Goal: Task Accomplishment & Management: Use online tool/utility

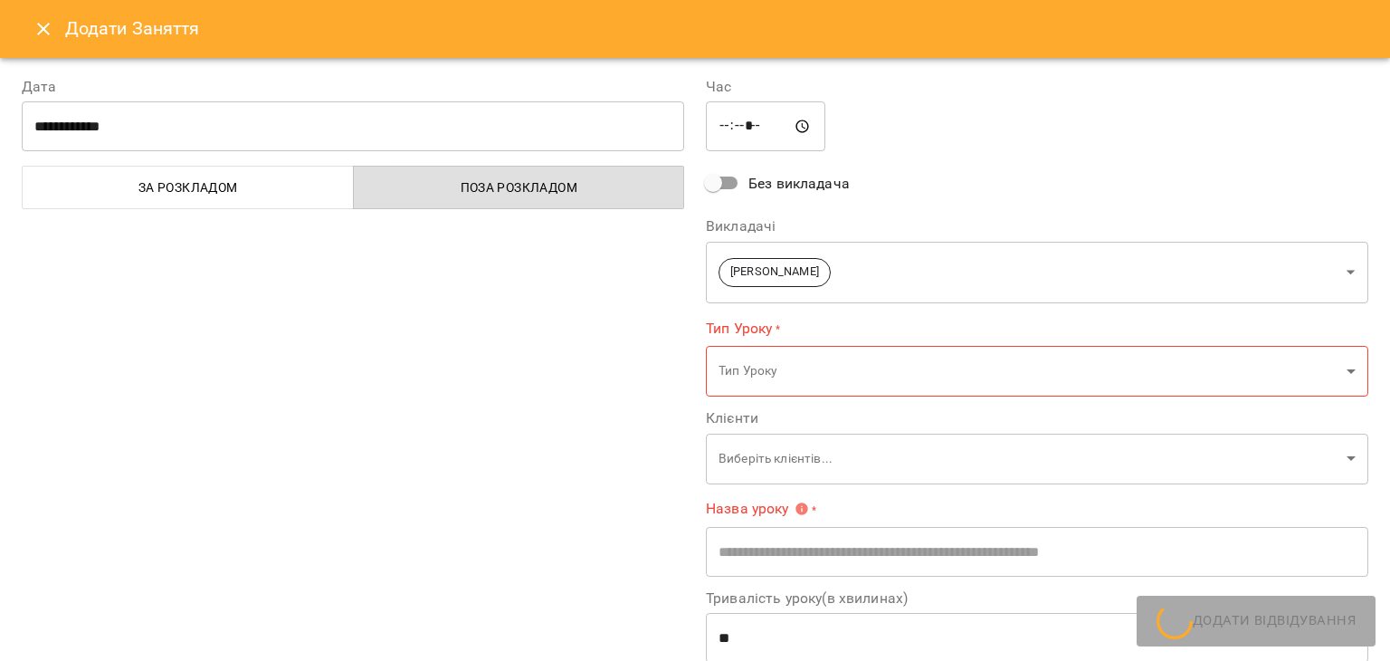
scroll to position [453, 0]
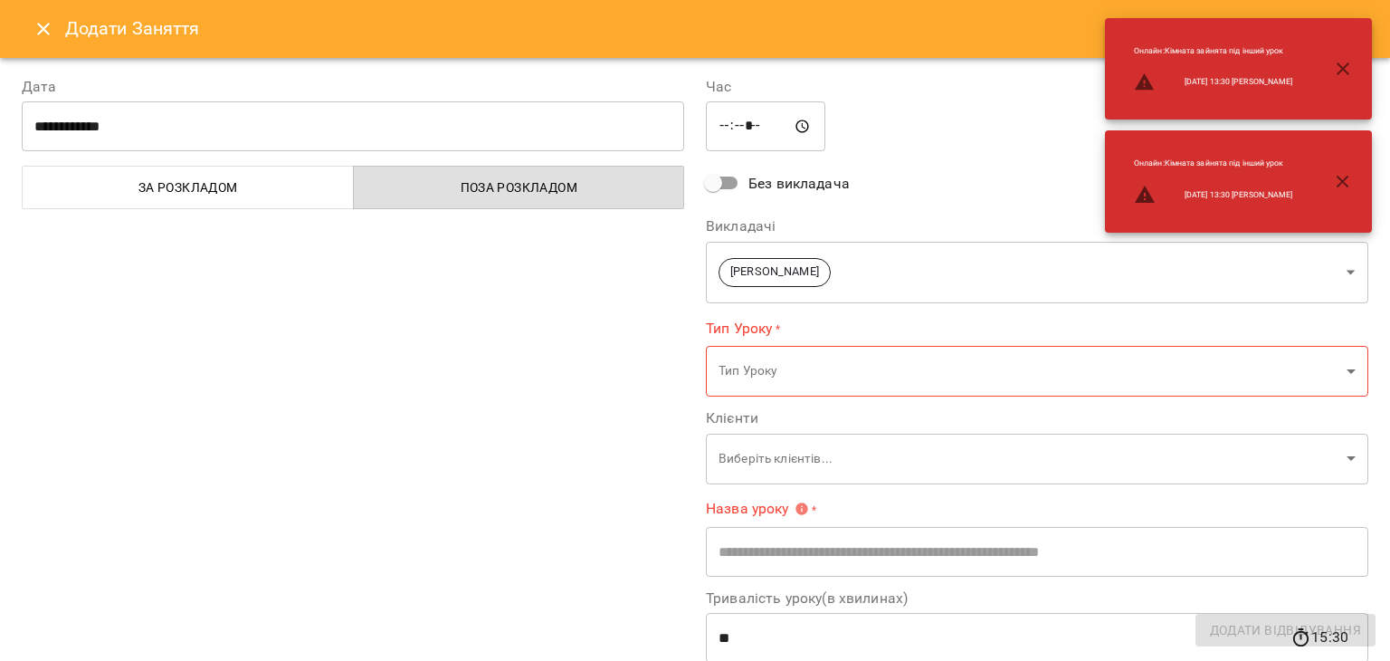
click at [41, 33] on icon "Close" at bounding box center [44, 29] width 22 height 22
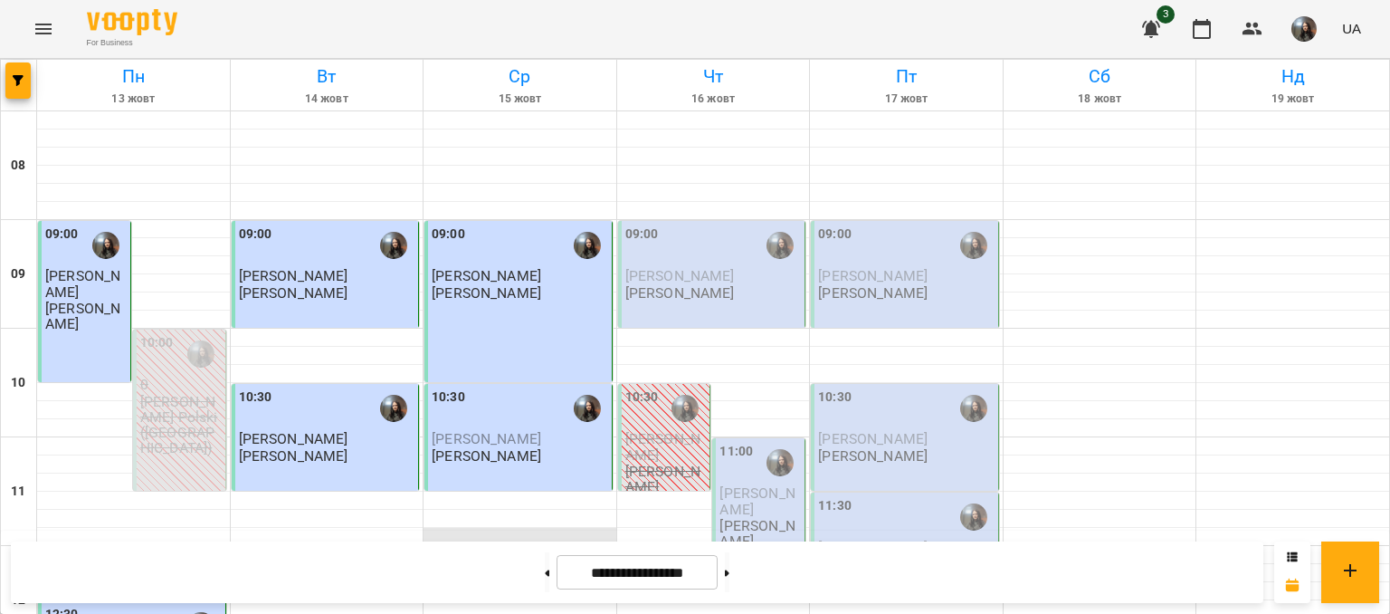
scroll to position [362, 0]
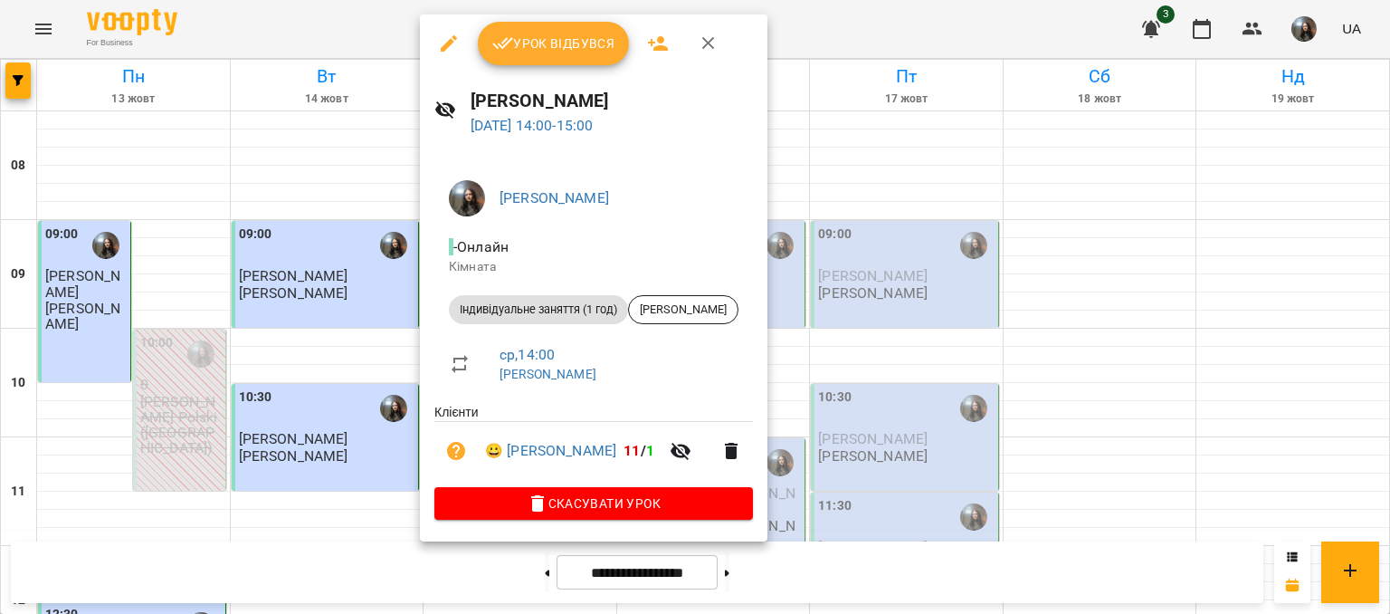
click at [539, 37] on span "Урок відбувся" at bounding box center [553, 44] width 123 height 22
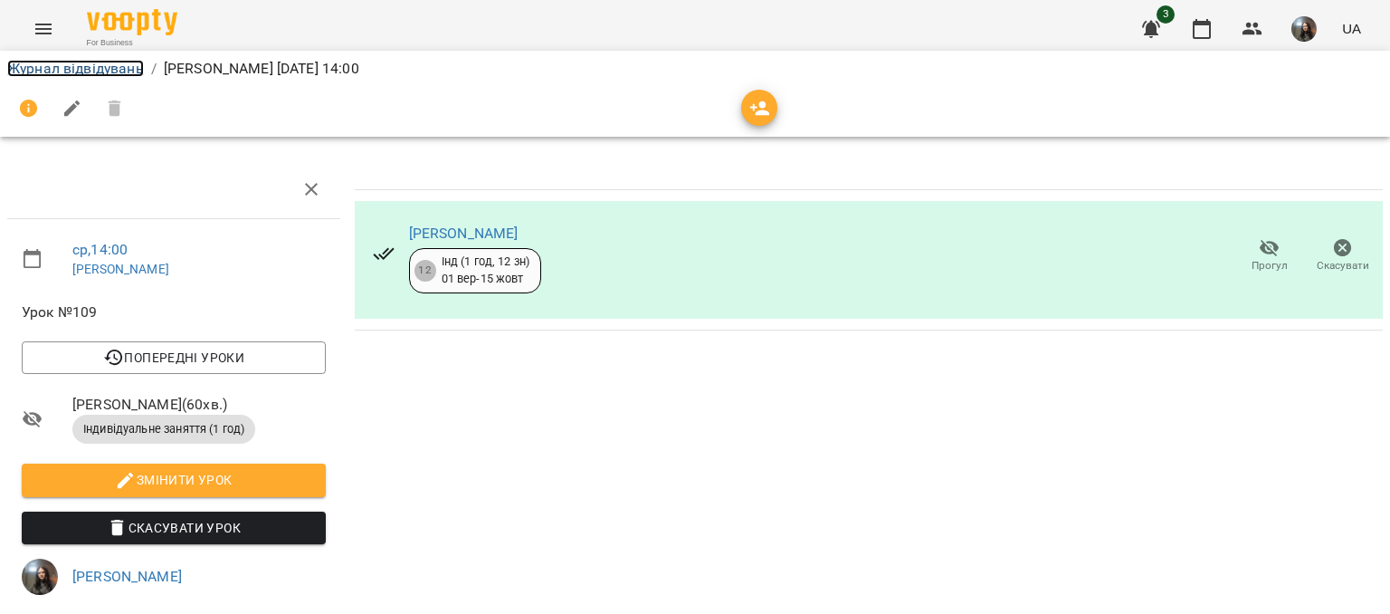
click at [24, 69] on link "Журнал відвідувань" at bounding box center [75, 68] width 137 height 17
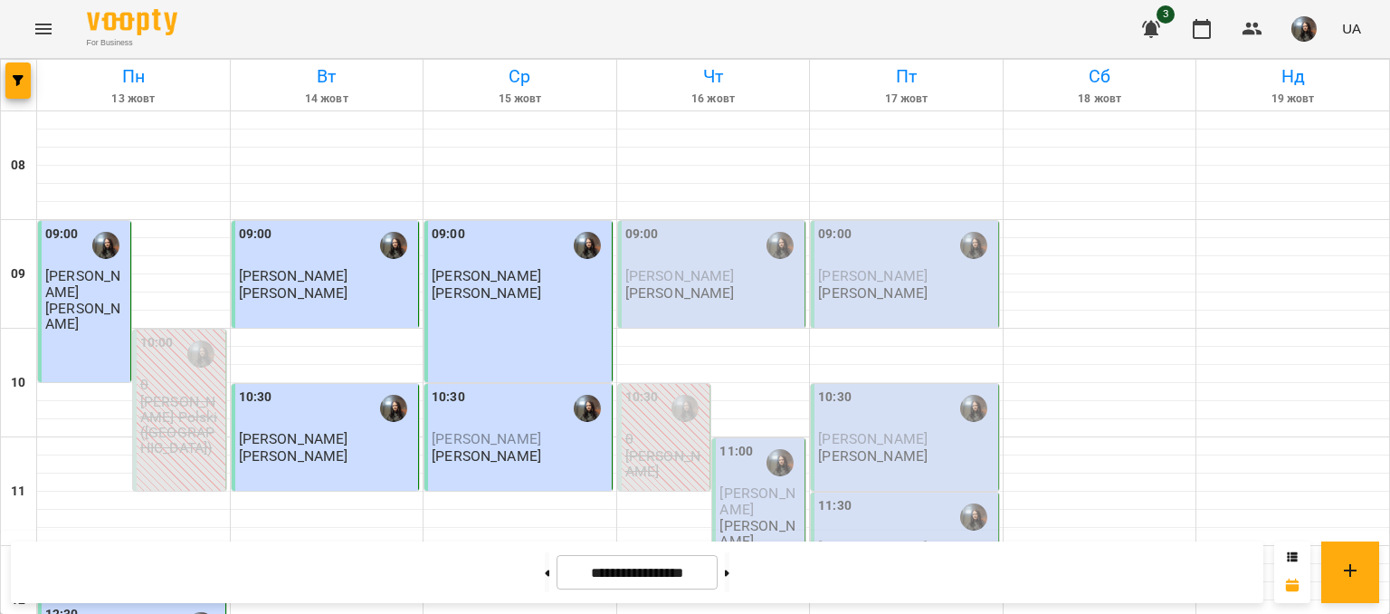
scroll to position [362, 0]
click at [730, 582] on button at bounding box center [727, 572] width 5 height 40
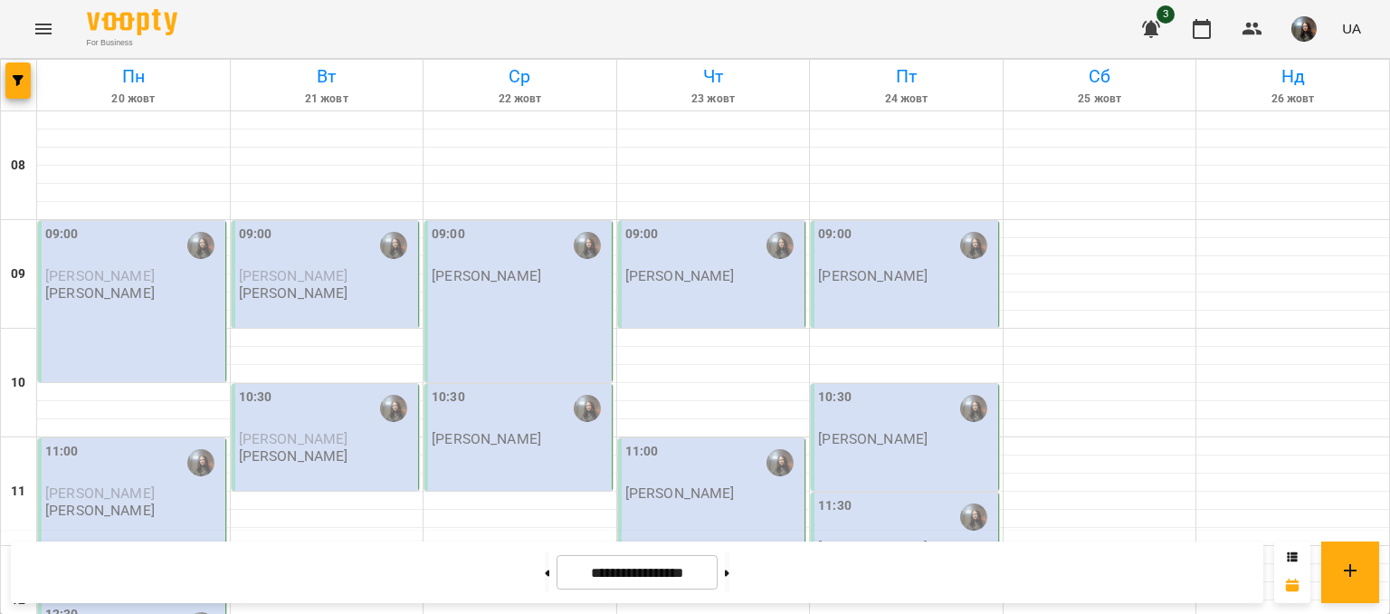
scroll to position [724, 0]
click at [545, 570] on button at bounding box center [547, 572] width 5 height 40
type input "**********"
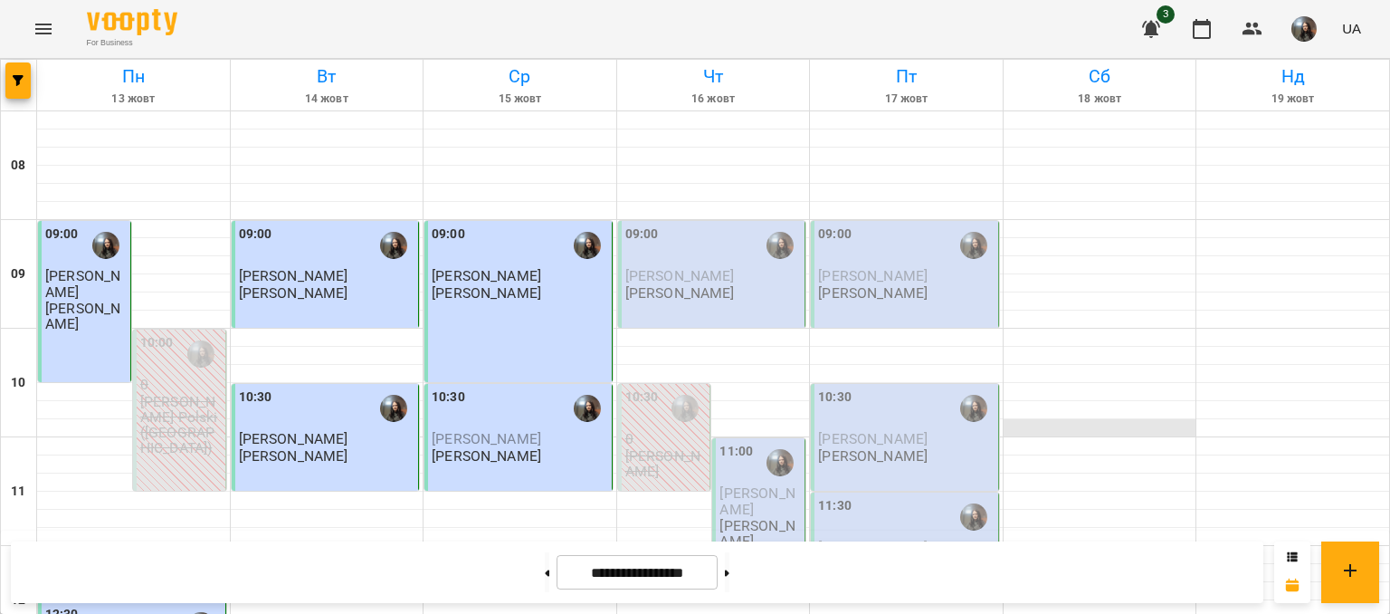
scroll to position [0, 0]
click at [1310, 28] on img "button" at bounding box center [1304, 28] width 25 height 25
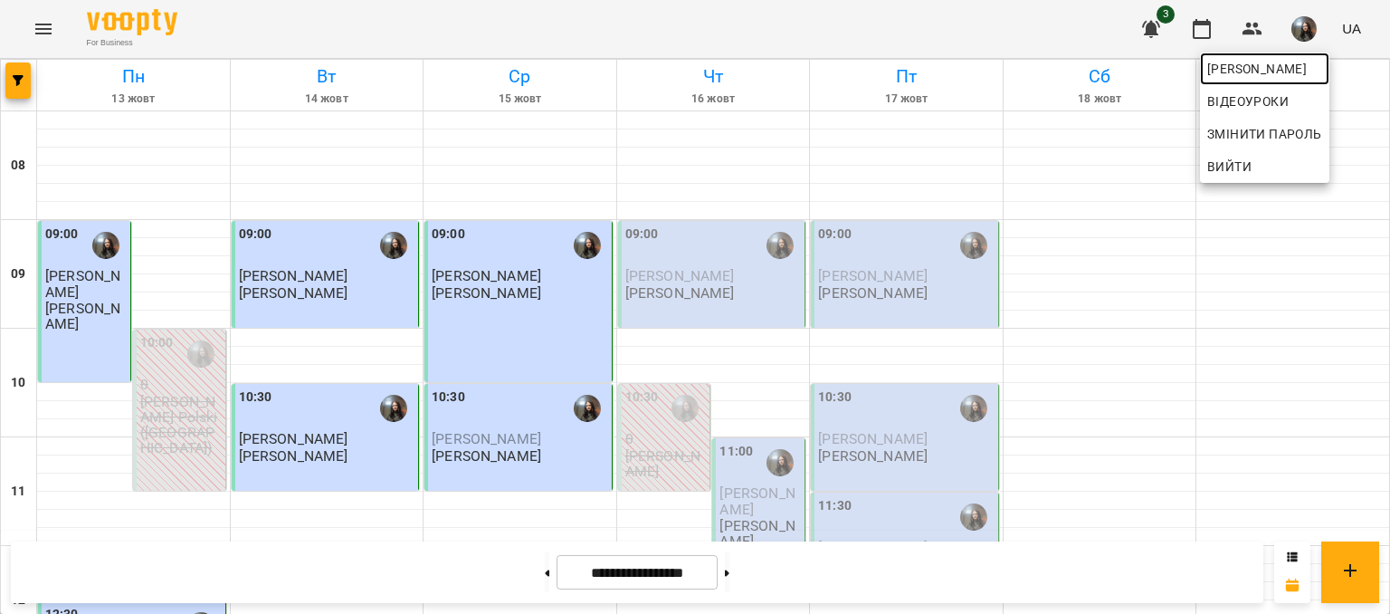
click at [1285, 72] on span "[PERSON_NAME]" at bounding box center [1265, 69] width 115 height 22
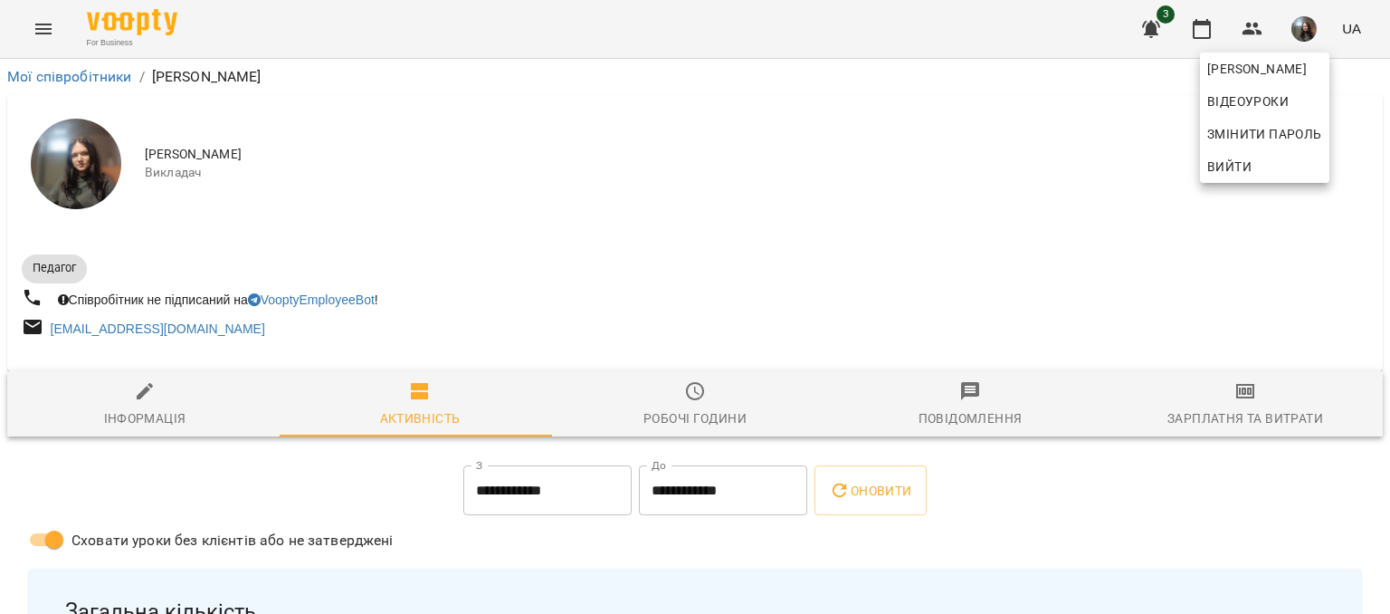
click at [1204, 418] on div at bounding box center [695, 307] width 1390 height 614
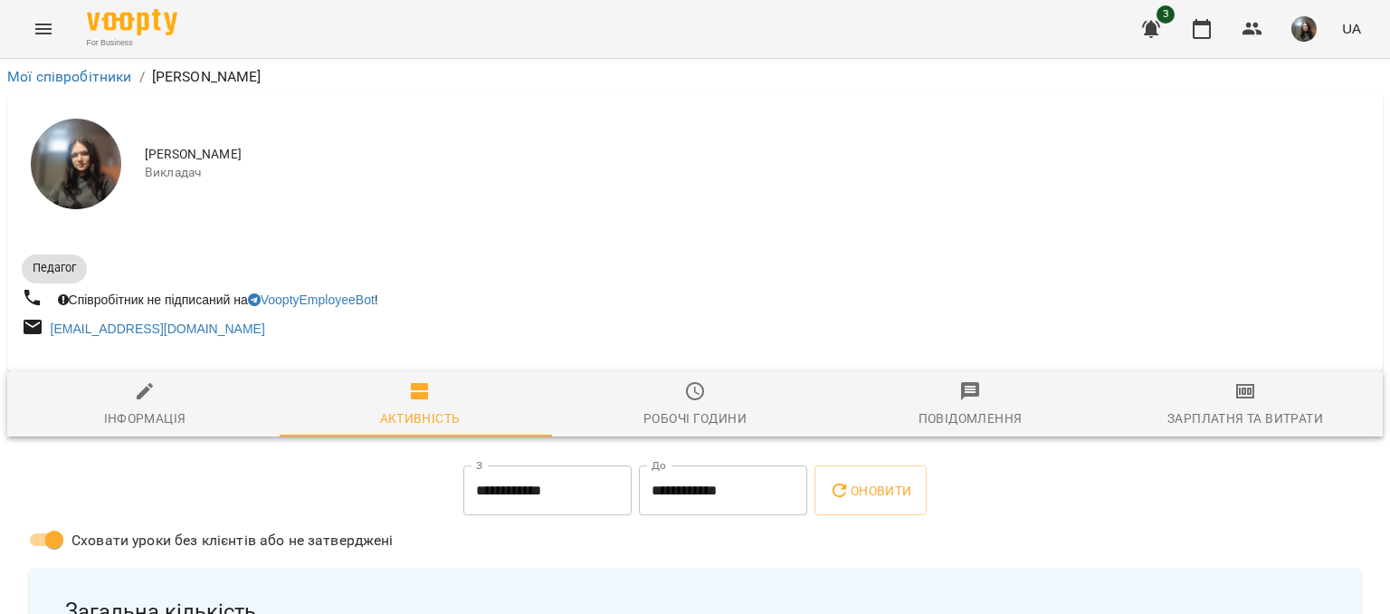
click at [1218, 405] on span "Зарплатня та Витрати" at bounding box center [1245, 404] width 253 height 49
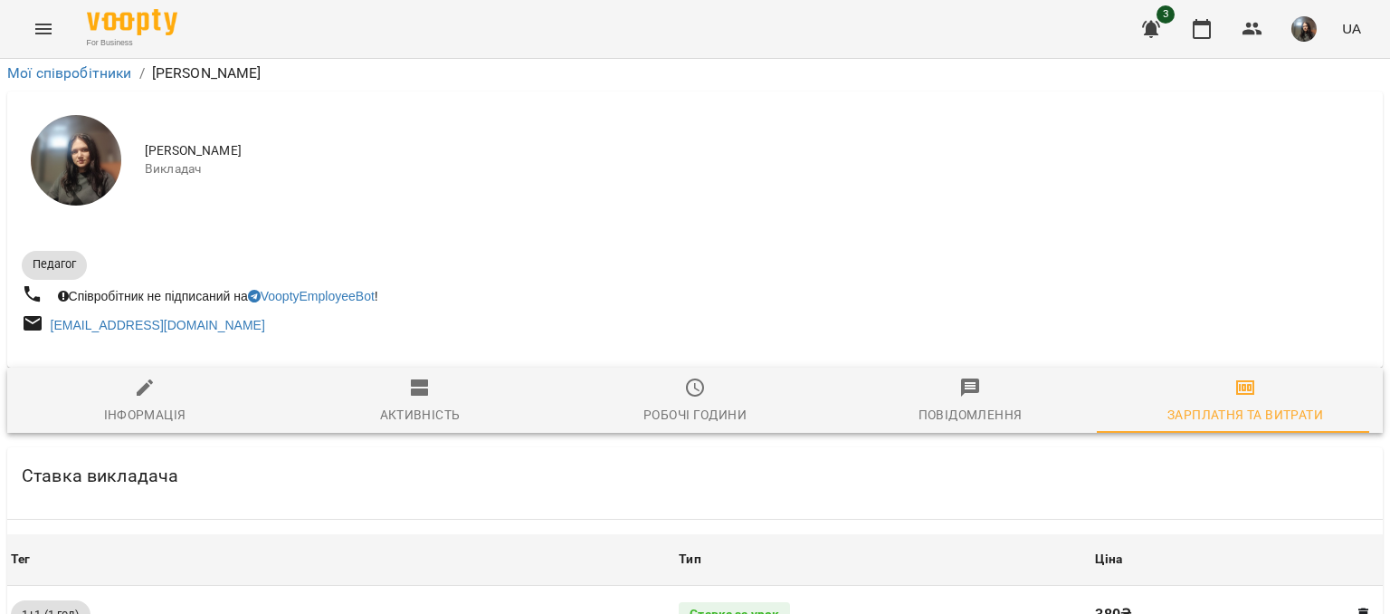
scroll to position [804, 0]
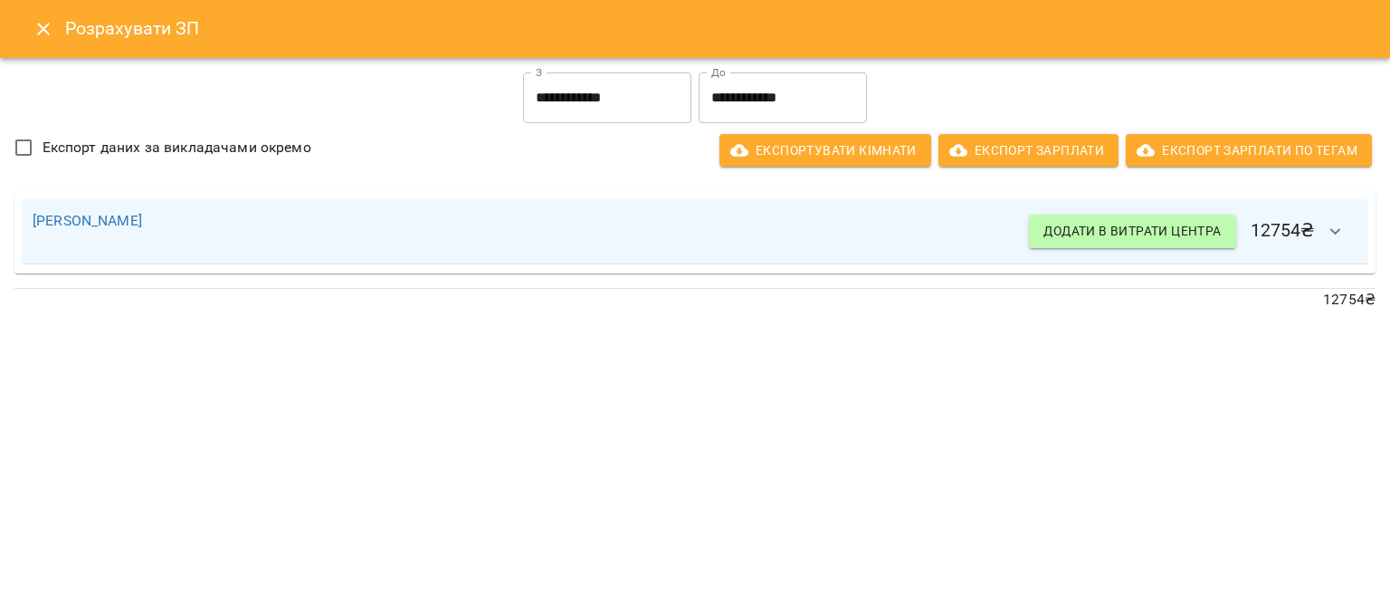
click at [622, 99] on input "**********" at bounding box center [607, 97] width 168 height 51
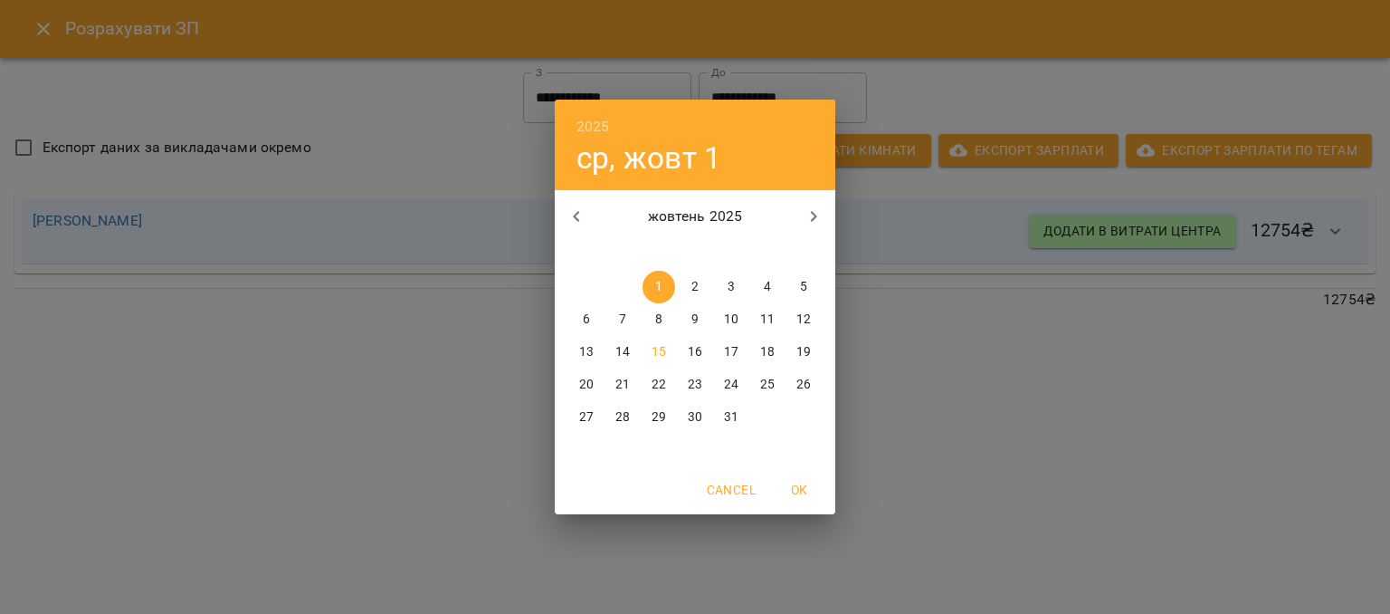
click at [667, 356] on span "15" at bounding box center [659, 352] width 33 height 18
type input "**********"
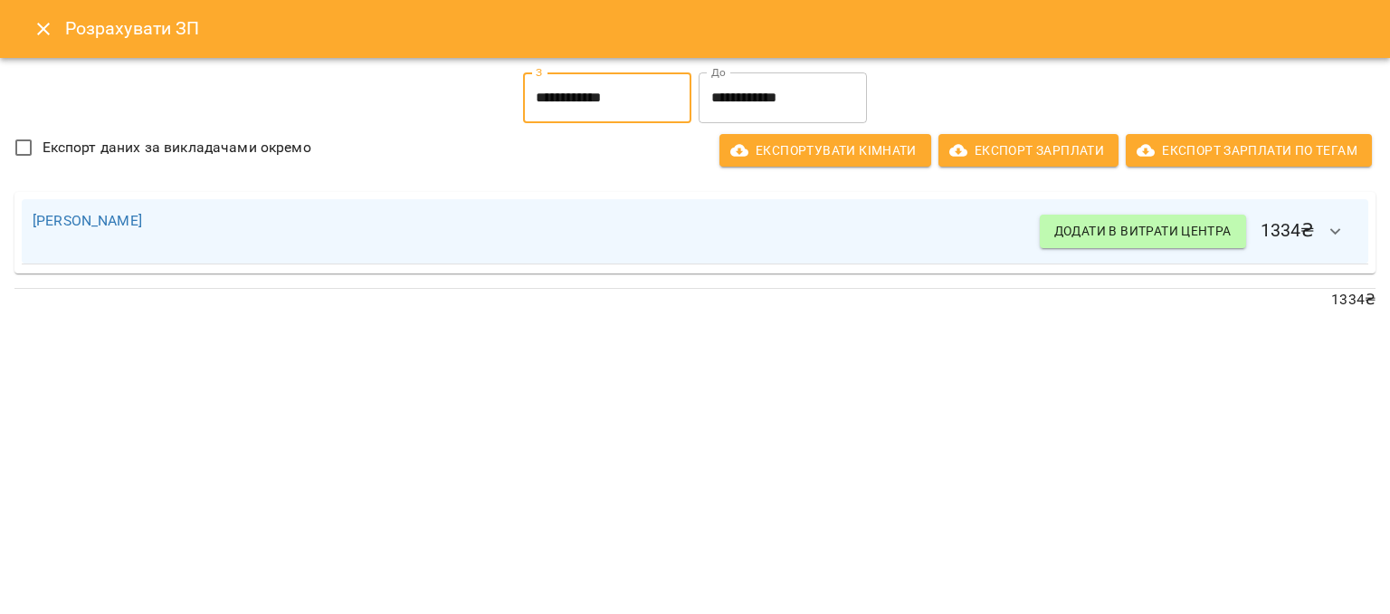
click at [45, 24] on icon "Close" at bounding box center [44, 29] width 22 height 22
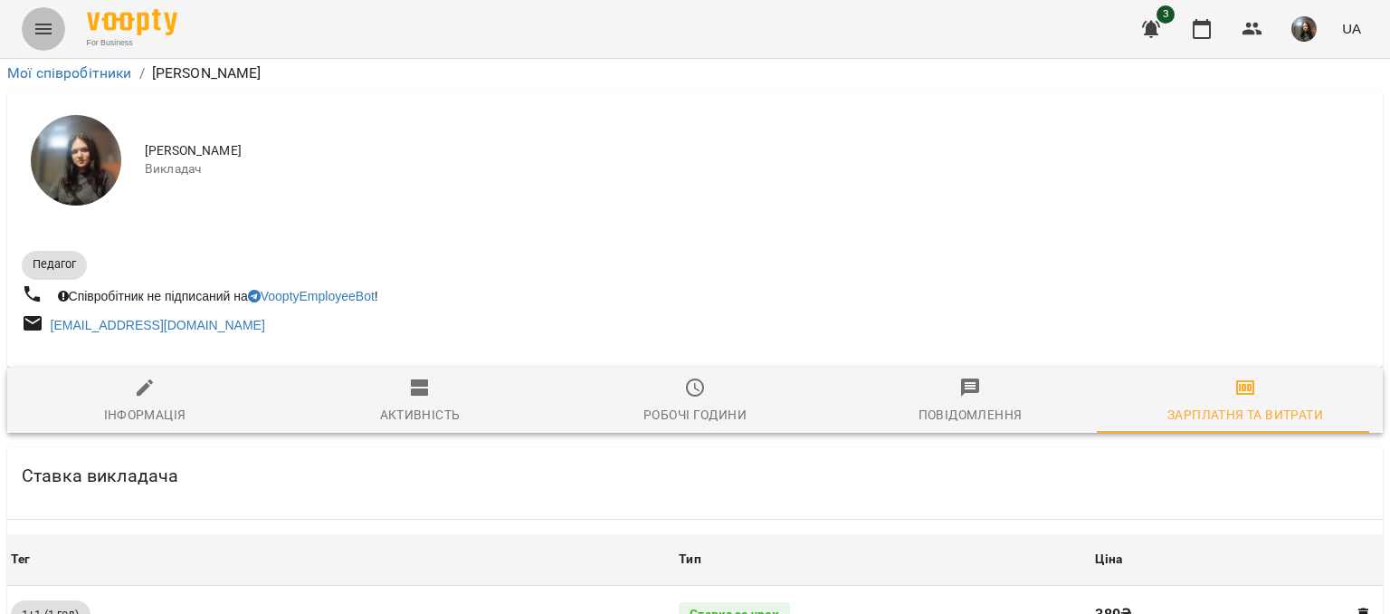
click at [43, 35] on icon "Menu" at bounding box center [44, 29] width 22 height 22
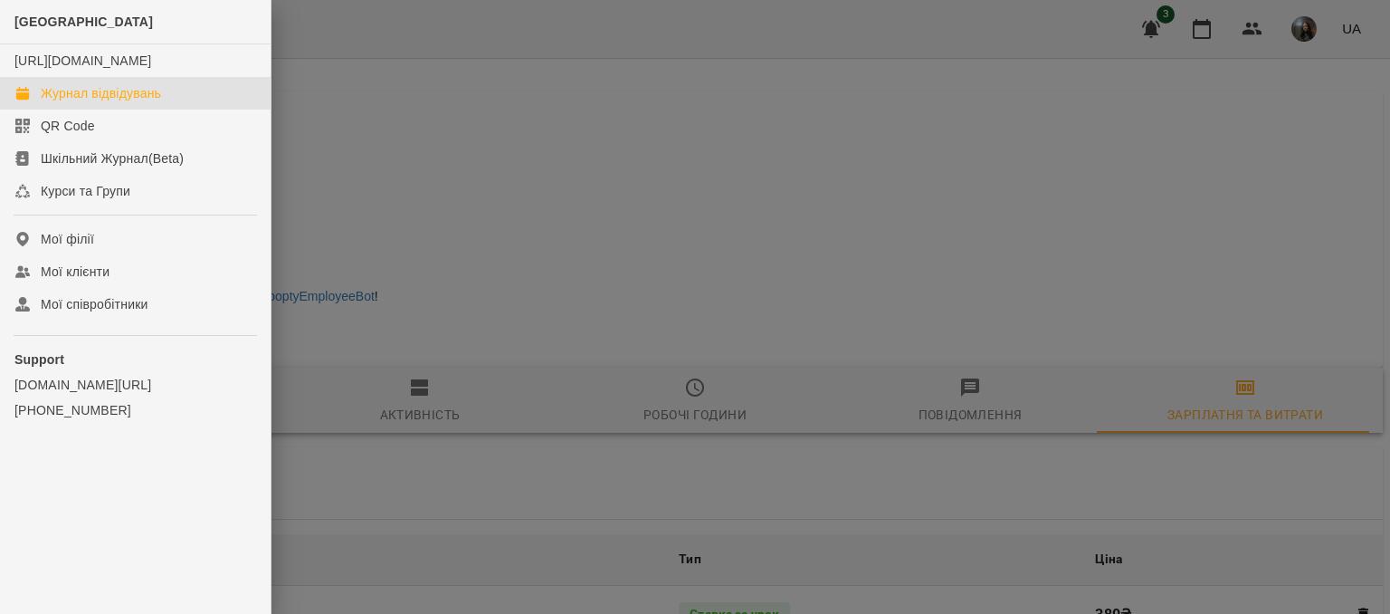
click at [108, 97] on link "Журнал відвідувань" at bounding box center [135, 93] width 271 height 33
